Goal: Check status: Check status

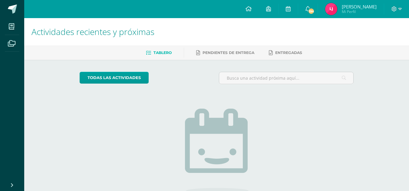
click at [336, 9] on img at bounding box center [331, 9] width 12 height 12
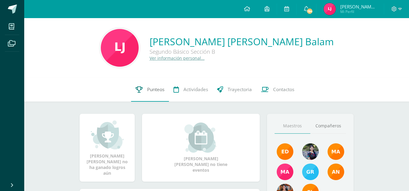
click at [157, 91] on span "Punteos" at bounding box center [155, 89] width 17 height 6
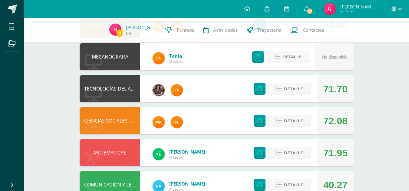
scroll to position [310, 0]
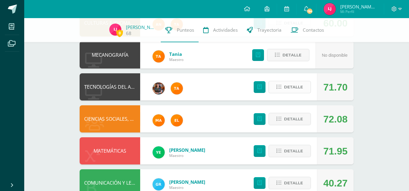
click at [289, 86] on span "Detalle" at bounding box center [293, 87] width 19 height 11
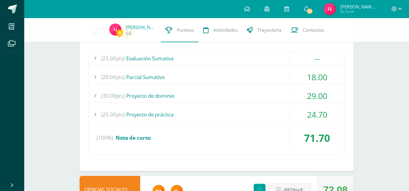
scroll to position [392, 0]
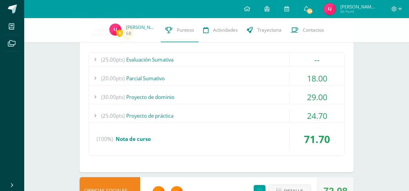
click at [269, 78] on div "(20.00pts) Parcial Sumativo" at bounding box center [216, 79] width 255 height 14
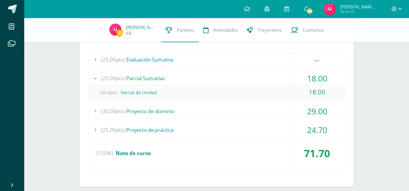
click at [268, 112] on div "(30.00pts) Proyecto de dominio" at bounding box center [216, 112] width 255 height 14
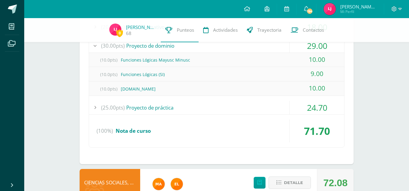
scroll to position [444, 0]
click at [259, 114] on div "(25.00pts) Proyecto de práctica" at bounding box center [216, 108] width 255 height 14
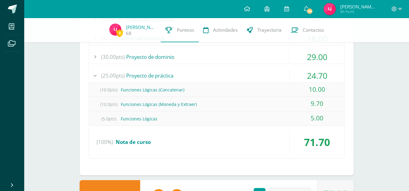
scroll to position [432, 0]
click at [279, 76] on div "(25.00pts) Proyecto de práctica" at bounding box center [216, 76] width 255 height 14
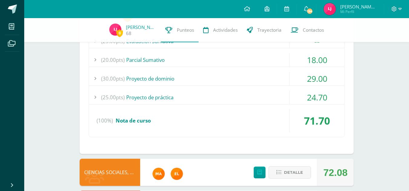
scroll to position [410, 0]
click at [276, 79] on div "(30.00pts) Proyecto de dominio" at bounding box center [216, 79] width 255 height 14
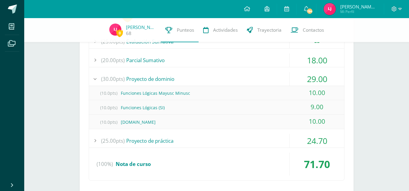
click at [276, 79] on div "(30.00pts) Proyecto de dominio" at bounding box center [216, 79] width 255 height 14
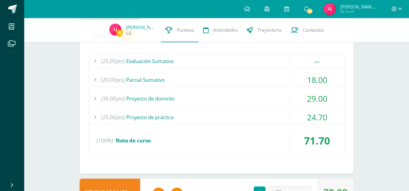
scroll to position [391, 0]
click at [271, 89] on div "(25.00pts) Evaluación Sumativa -- (25.0pts) Examen Final" at bounding box center [217, 105] width 256 height 103
click at [271, 83] on div "(20.00pts) Parcial Sumativo" at bounding box center [216, 80] width 255 height 14
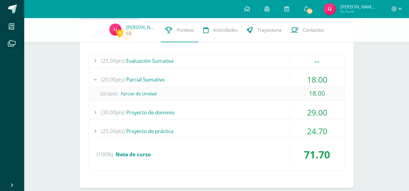
click at [271, 83] on div "(20.00pts) Parcial Sumativo" at bounding box center [216, 80] width 255 height 14
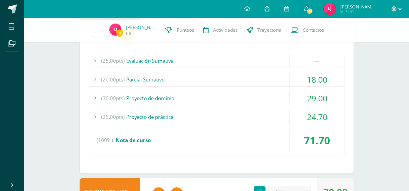
click at [249, 62] on div "(25.00pts) Evaluación Sumativa" at bounding box center [216, 61] width 255 height 14
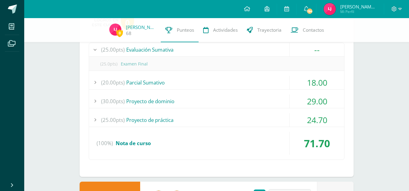
scroll to position [402, 0]
click at [225, 80] on div "(20.00pts) Parcial Sumativo" at bounding box center [216, 84] width 255 height 14
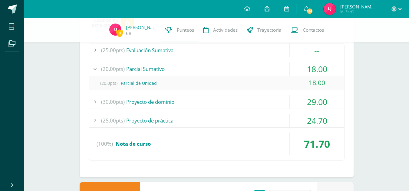
click at [231, 105] on div "(30.00pts) Proyecto de dominio" at bounding box center [216, 102] width 255 height 14
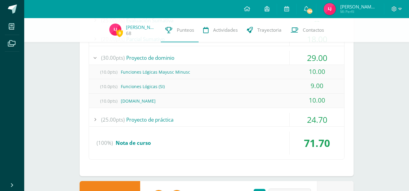
scroll to position [433, 0]
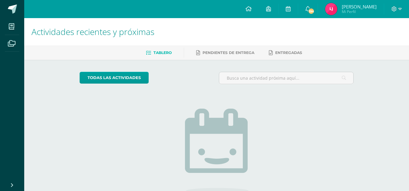
click at [336, 11] on img at bounding box center [331, 9] width 12 height 12
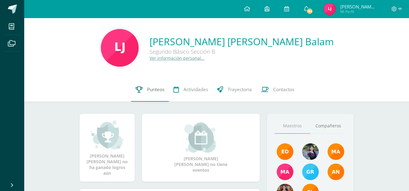
click at [160, 86] on link "Punteos" at bounding box center [150, 90] width 38 height 24
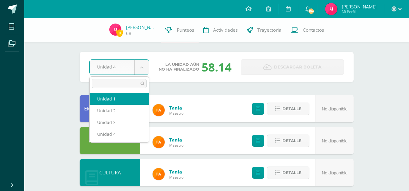
select select "Unidad 1"
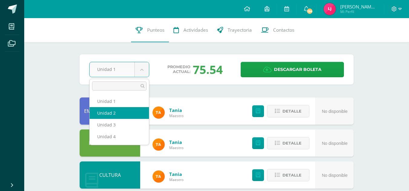
select select "Unidad 2"
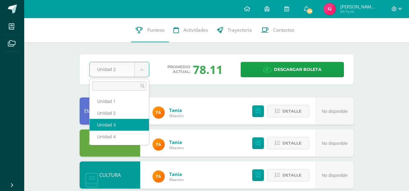
select select "Unidad 3"
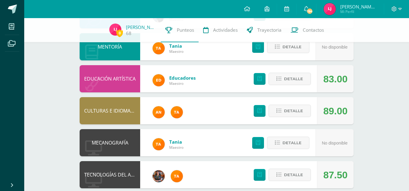
scroll to position [223, 0]
